Goal: Task Accomplishment & Management: Complete application form

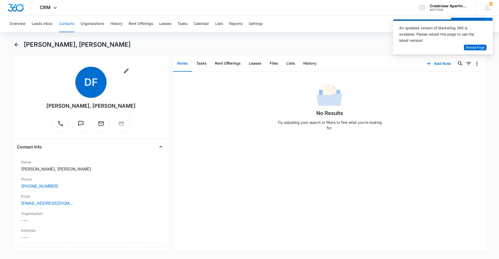
drag, startPoint x: 454, startPoint y: 200, endPoint x: 317, endPoint y: 233, distance: 141.4
click at [454, 200] on div "No Results Try adjusting your search or filters to find what you’re looking for." at bounding box center [329, 162] width 313 height 180
click at [481, 47] on span "Reload Page" at bounding box center [475, 47] width 18 height 5
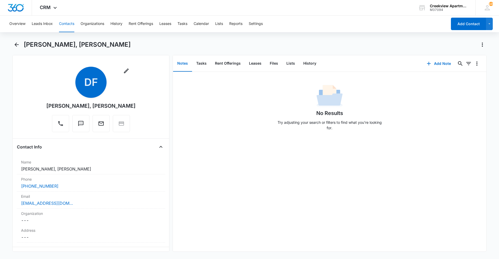
click at [291, 244] on div "No Results Try adjusting your search or filters to find what you’re looking for." at bounding box center [329, 162] width 313 height 180
click at [470, 179] on div "No Results Try adjusting your search or filters to find what you’re looking for." at bounding box center [329, 162] width 313 height 180
click at [309, 245] on div "No Results Try adjusting your search or filters to find what you’re looking for." at bounding box center [329, 162] width 313 height 180
click at [450, 159] on div "No Results Try adjusting your search or filters to find what you’re looking for." at bounding box center [329, 162] width 313 height 180
click at [66, 26] on button "Contacts" at bounding box center [66, 24] width 15 height 17
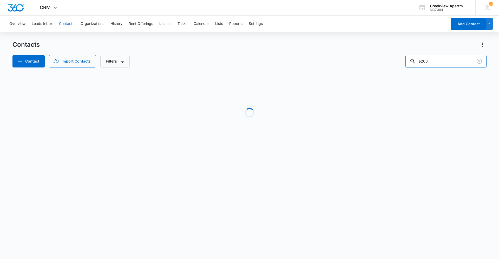
drag, startPoint x: 433, startPoint y: 60, endPoint x: 405, endPoint y: 60, distance: 27.8
click at [405, 60] on div "Contact Import Contacts Filters e206" at bounding box center [249, 61] width 474 height 12
type input "e106"
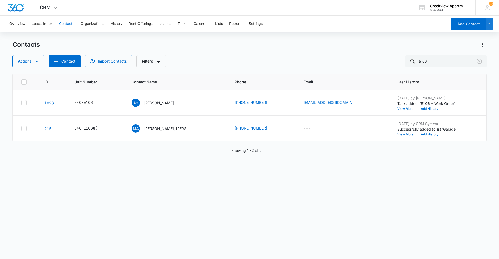
click at [163, 180] on div "ID Unit Number Contact Name Phone Email Last History 1026 640-E106 AG Alicia Gu…" at bounding box center [249, 163] width 474 height 179
click at [261, 226] on div "ID Unit Number Contact Name Phone Email Last History 1026 640-E106 AG Alicia Gu…" at bounding box center [249, 163] width 474 height 179
click at [195, 25] on button "Calendar" at bounding box center [201, 24] width 15 height 17
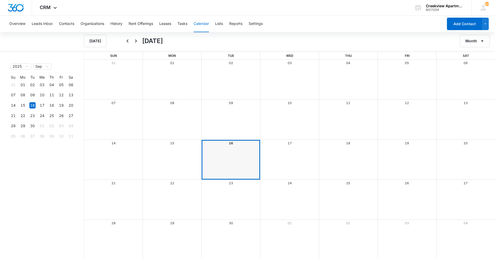
click at [190, 25] on div "Overview Leads Inbox Contacts Organizations History Rent Offerings Leases Tasks…" at bounding box center [224, 24] width 437 height 17
click at [187, 24] on button "Tasks" at bounding box center [183, 24] width 10 height 17
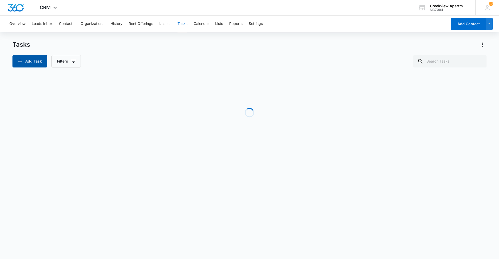
click at [32, 61] on button "Add Task" at bounding box center [29, 61] width 35 height 12
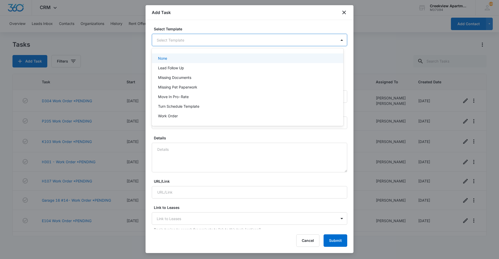
click at [234, 40] on body "CRM Apps Reputation Websites Forms CRM Email Social Content Ads Intelligence Fi…" at bounding box center [249, 129] width 499 height 259
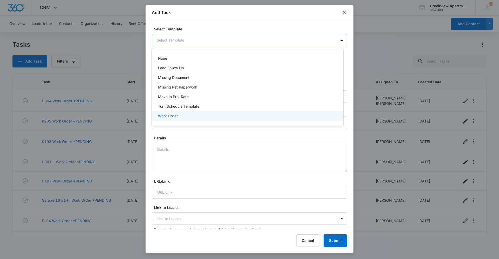
click at [188, 119] on div "Work Order" at bounding box center [248, 116] width 192 height 10
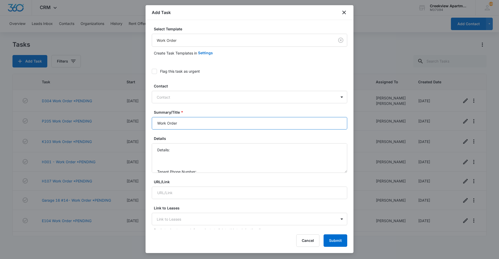
click at [158, 125] on input "Work Order" at bounding box center [249, 123] width 195 height 12
type input "Clubhouse Work Order"
click at [180, 149] on textarea "Details: Tenant Phone Number: Call Before:" at bounding box center [249, 158] width 195 height 30
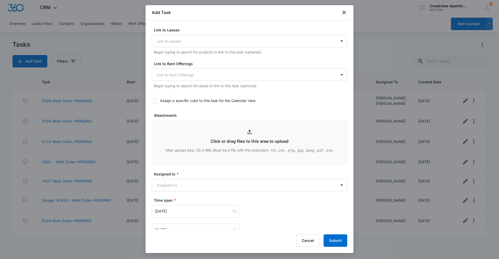
scroll to position [182, 0]
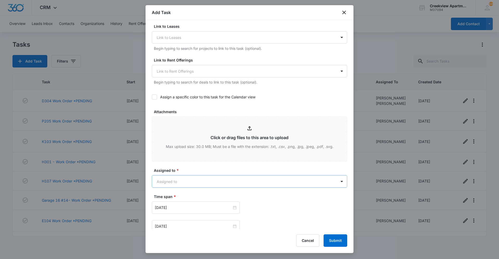
type textarea "Details: 2 burnt out lights in clubhouse Tenant Phone Number: Call Before:"
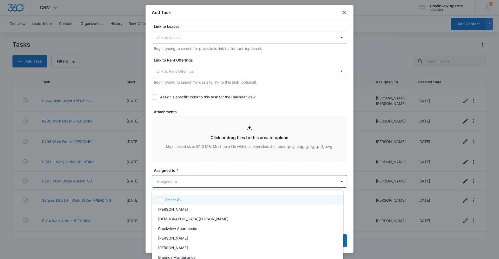
click at [222, 181] on body "CRM Apps Reputation Websites Forms CRM Email Social Content Ads Intelligence Fi…" at bounding box center [249, 129] width 499 height 259
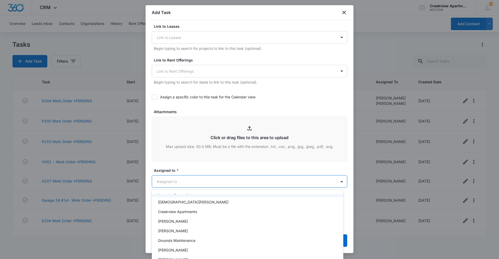
scroll to position [26, 0]
click at [193, 249] on div "Javier Garcia" at bounding box center [247, 250] width 178 height 5
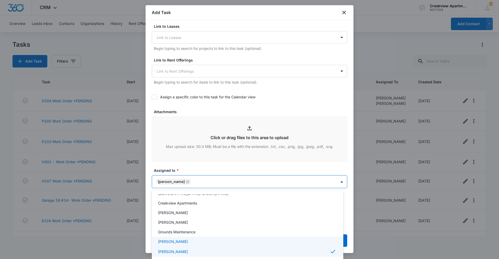
click at [193, 234] on p "Grounds Maintenance" at bounding box center [176, 232] width 37 height 5
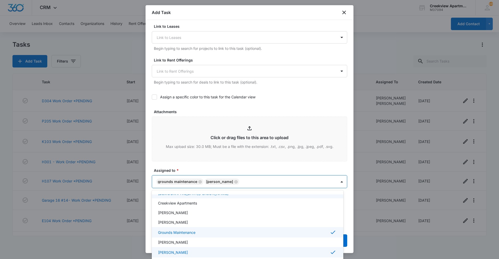
click at [228, 164] on div at bounding box center [249, 129] width 499 height 259
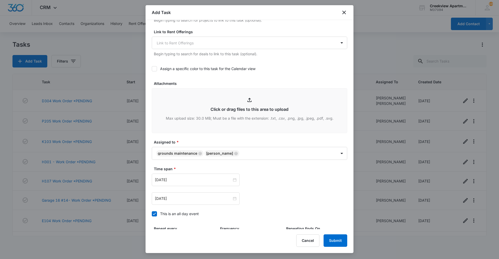
scroll to position [260, 0]
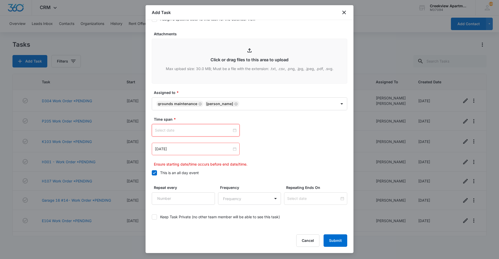
click at [221, 132] on input at bounding box center [193, 131] width 77 height 6
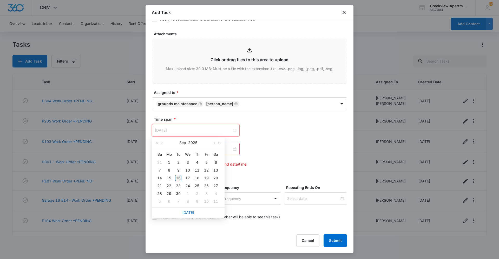
type input "Sep 16, 2025"
click at [177, 178] on div "16" at bounding box center [178, 178] width 6 height 6
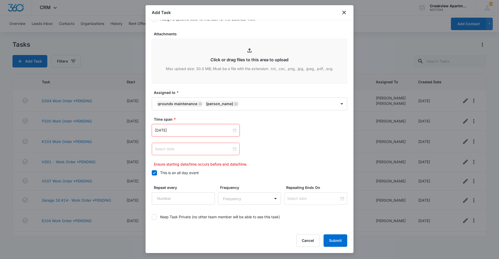
click at [192, 150] on input at bounding box center [193, 149] width 77 height 6
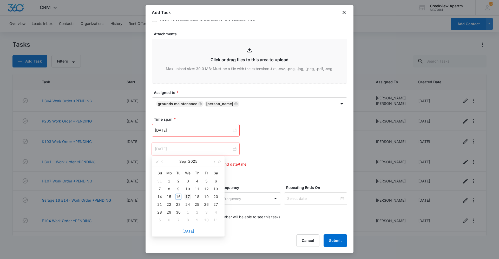
type input "Sep 17, 2025"
click at [186, 197] on div "17" at bounding box center [188, 197] width 6 height 6
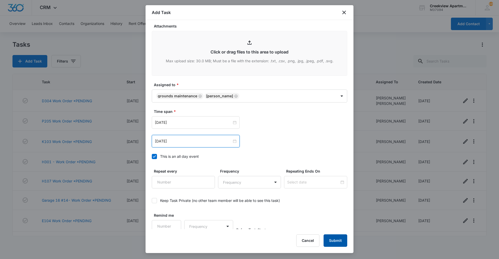
scroll to position [271, 0]
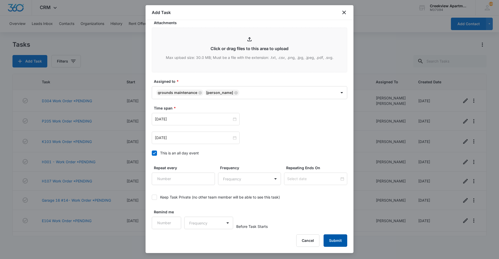
click at [335, 239] on button "Submit" at bounding box center [336, 241] width 24 height 12
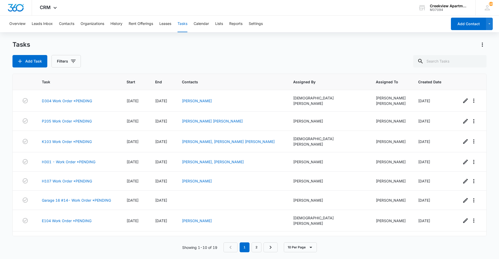
click at [109, 53] on div "Tasks Add Task Filters" at bounding box center [249, 54] width 474 height 27
click at [69, 24] on button "Contacts" at bounding box center [66, 24] width 15 height 17
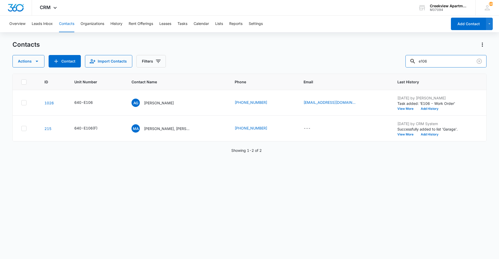
drag, startPoint x: 453, startPoint y: 65, endPoint x: 367, endPoint y: 66, distance: 85.8
click at [367, 66] on div "Actions Contact Import Contacts Filters e106" at bounding box center [249, 61] width 474 height 12
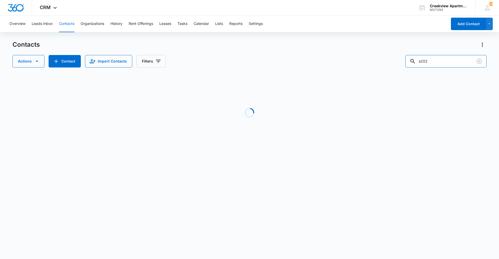
drag, startPoint x: 419, startPoint y: 60, endPoint x: 409, endPoint y: 60, distance: 10.2
click at [409, 60] on div "Actions Contact Import Contacts Filters s202" at bounding box center [249, 61] width 474 height 12
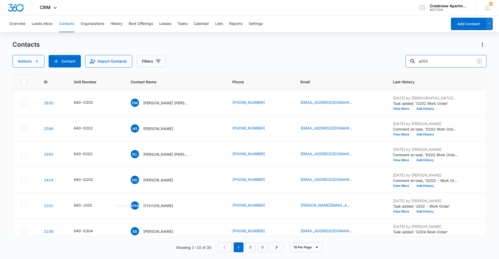
type input "a202"
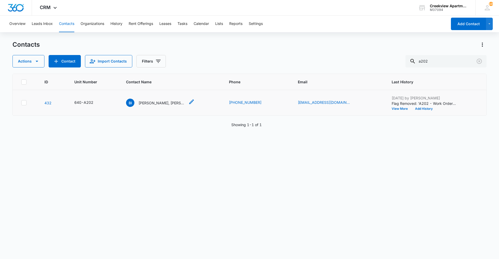
click at [147, 100] on div "BI Bernardo Islas, Alondra Samaniego" at bounding box center [155, 103] width 59 height 8
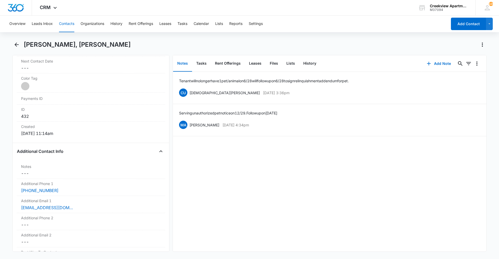
scroll to position [312, 0]
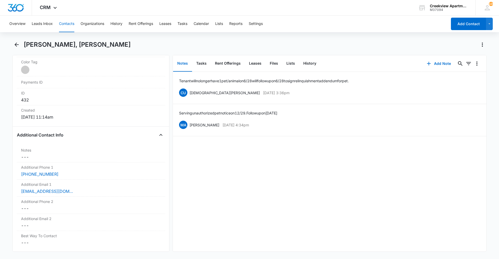
click at [441, 165] on div "Tenant will no longer have 1 pet/animal on 6/28 will follow up on 6/28 to sign …" at bounding box center [329, 162] width 313 height 180
click at [399, 201] on div "Tenant will no longer have 1 pet/animal on 6/28 will follow up on 6/28 to sign …" at bounding box center [329, 162] width 313 height 180
click at [454, 207] on div "Tenant will no longer have 1 pet/animal on 6/28 will follow up on 6/28 to sign …" at bounding box center [329, 162] width 313 height 180
click at [465, 189] on div "Tenant will no longer have 1 pet/animal on 6/28 will follow up on 6/28 to sign …" at bounding box center [329, 162] width 313 height 180
click at [409, 178] on div "Tenant will no longer have 1 pet/animal on 6/28 will follow up on 6/28 to sign …" at bounding box center [329, 162] width 313 height 180
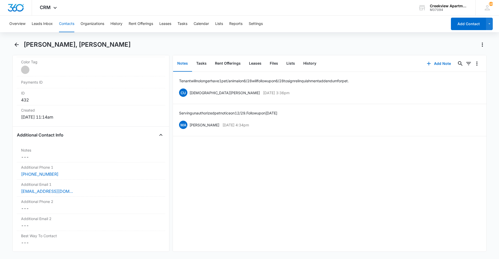
click at [405, 205] on div "Tenant will no longer have 1 pet/animal on 6/28 will follow up on 6/28 to sign …" at bounding box center [329, 162] width 313 height 180
click at [386, 199] on div "Tenant will no longer have 1 pet/animal on 6/28 will follow up on 6/28 to sign …" at bounding box center [329, 162] width 313 height 180
click at [275, 69] on button "Files" at bounding box center [274, 64] width 17 height 16
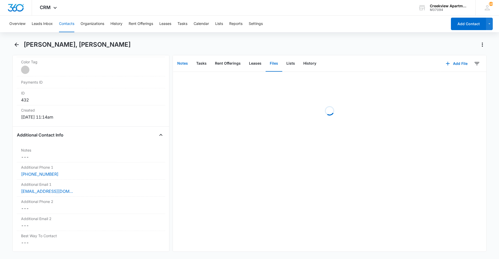
click at [188, 64] on button "Notes" at bounding box center [182, 64] width 19 height 16
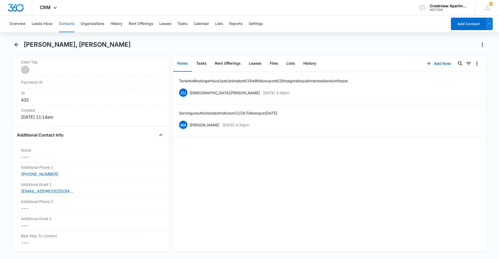
click at [74, 30] on button "Contacts" at bounding box center [66, 24] width 15 height 17
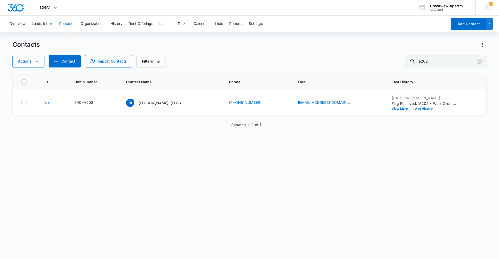
click at [67, 29] on button "Contacts" at bounding box center [66, 24] width 15 height 17
drag, startPoint x: 274, startPoint y: 215, endPoint x: 266, endPoint y: 224, distance: 11.6
click at [274, 215] on div "ID Unit Number Contact Name Phone Email Last History 432 640-A202 [GEOGRAPHIC_D…" at bounding box center [249, 163] width 474 height 179
click at [307, 166] on div "ID Unit Number Contact Name Phone Email Last History 432 640-A202 [GEOGRAPHIC_D…" at bounding box center [249, 163] width 474 height 179
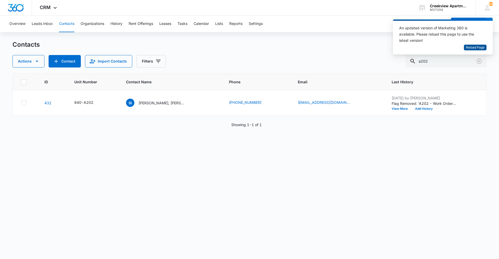
click at [475, 50] on button "Reload Page" at bounding box center [475, 48] width 23 height 6
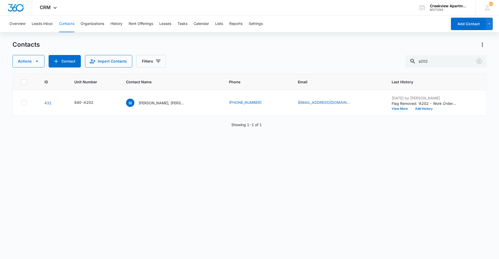
click at [459, 188] on div "ID Unit Number Contact Name Phone Email Last History 432 640-A202 [GEOGRAPHIC_D…" at bounding box center [249, 163] width 474 height 179
click at [257, 218] on div "ID Unit Number Contact Name Phone Email Last History 432 640-A202 [GEOGRAPHIC_D…" at bounding box center [249, 163] width 474 height 179
click at [458, 147] on div "ID Unit Number Contact Name Phone Email Last History 432 640-A202 [GEOGRAPHIC_D…" at bounding box center [249, 163] width 474 height 179
drag, startPoint x: 434, startPoint y: 61, endPoint x: 402, endPoint y: 64, distance: 32.4
click at [402, 64] on div "Actions Contact Import Contacts Filters a202" at bounding box center [249, 61] width 474 height 12
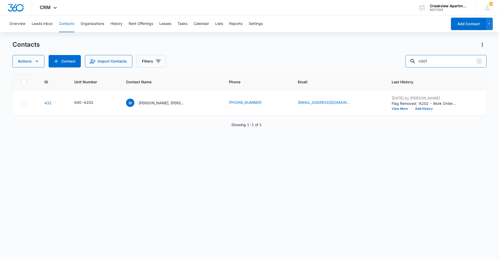
type input "n301"
click at [154, 102] on p "[PERSON_NAME], [PERSON_NAME]" at bounding box center [162, 102] width 47 height 5
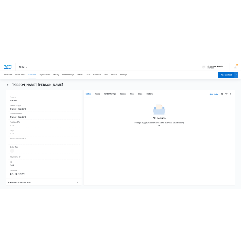
scroll to position [341, 0]
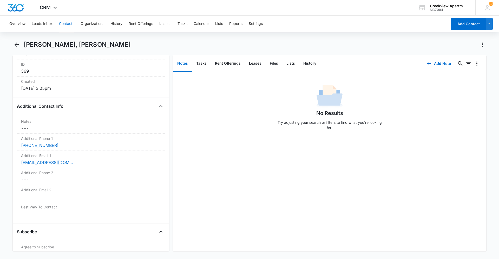
click at [445, 162] on div "No Results Try adjusting your search or filters to find what you’re looking for." at bounding box center [329, 162] width 313 height 180
click at [410, 170] on div "No Results Try adjusting your search or filters to find what you’re looking for." at bounding box center [329, 162] width 313 height 180
click at [410, 186] on div "No Results Try adjusting your search or filters to find what you’re looking for." at bounding box center [329, 162] width 313 height 180
click at [395, 182] on div "No Results Try adjusting your search or filters to find what you’re looking for." at bounding box center [329, 162] width 313 height 180
click at [407, 123] on div "No Results Try adjusting your search or filters to find what you’re looking for." at bounding box center [329, 108] width 313 height 51
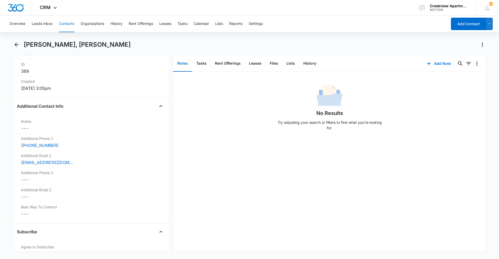
click at [403, 177] on div "No Results Try adjusting your search or filters to find what you’re looking for." at bounding box center [329, 162] width 313 height 180
click at [64, 29] on button "Contacts" at bounding box center [66, 24] width 15 height 17
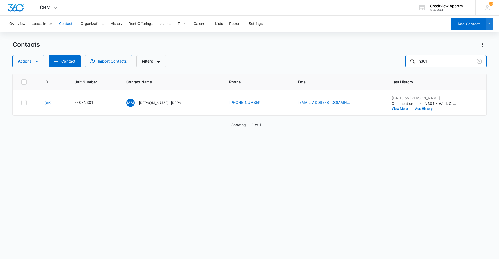
drag, startPoint x: 437, startPoint y: 61, endPoint x: 409, endPoint y: 61, distance: 28.1
click at [409, 61] on div "Actions Contact Import Contacts Filters n301" at bounding box center [249, 61] width 474 height 12
type input "a305"
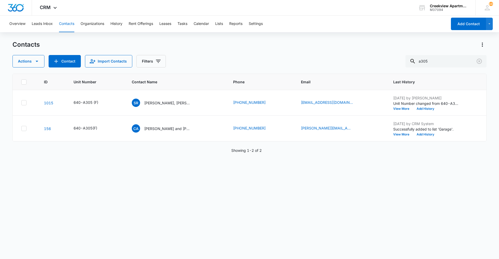
drag, startPoint x: 224, startPoint y: 214, endPoint x: 221, endPoint y: 210, distance: 4.8
click at [221, 210] on div "ID Unit Number Contact Name Phone Email Last History 1015 640-A305 (F) [GEOGRAP…" at bounding box center [249, 163] width 474 height 179
drag, startPoint x: 201, startPoint y: 210, endPoint x: 18, endPoint y: 155, distance: 190.8
click at [200, 210] on div "ID Unit Number Contact Name Phone Email Last History 1015 640-A305 (F) [GEOGRAP…" at bounding box center [249, 163] width 474 height 179
drag, startPoint x: 169, startPoint y: 213, endPoint x: 158, endPoint y: 213, distance: 10.9
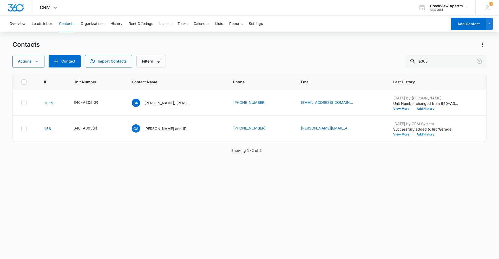
click at [169, 213] on div "ID Unit Number Contact Name Phone Email Last History 1015 640-A305 (F) [GEOGRAP…" at bounding box center [249, 163] width 474 height 179
click at [254, 244] on div "ID Unit Number Contact Name Phone Email Last History 1015 640-A305 (F) [GEOGRAP…" at bounding box center [249, 163] width 474 height 179
click at [343, 238] on div "ID Unit Number Contact Name Phone Email Last History 1015 640-A305 (F) [GEOGRAP…" at bounding box center [249, 163] width 474 height 179
click at [252, 247] on div "ID Unit Number Contact Name Phone Email Last History 1015 640-A305 (F) [GEOGRAP…" at bounding box center [249, 163] width 474 height 179
click at [238, 207] on div "ID Unit Number Contact Name Phone Email Last History 1015 640-A305 (F) [GEOGRAP…" at bounding box center [249, 163] width 474 height 179
